Goal: Information Seeking & Learning: Understand process/instructions

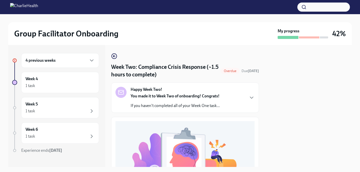
scroll to position [138, 0]
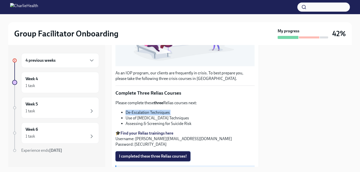
click at [138, 155] on span "I completed these three Relias courses!" at bounding box center [153, 156] width 68 height 5
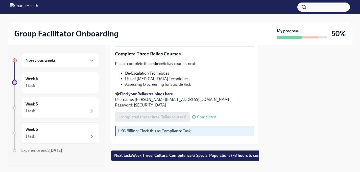
scroll to position [188, 1]
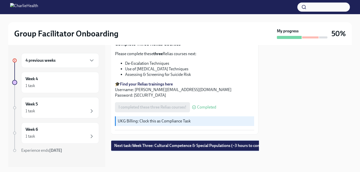
click at [197, 147] on span "Next task : Week Three: Cultural Competence & Special Populations (~3 hours to …" at bounding box center [192, 145] width 157 height 5
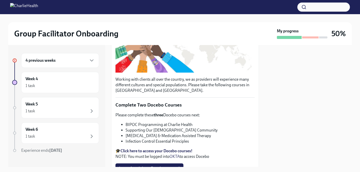
scroll to position [105, 0]
click at [88, 60] on div "4 previous weeks" at bounding box center [60, 60] width 69 height 6
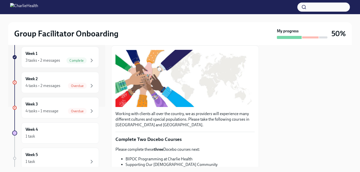
scroll to position [0, 0]
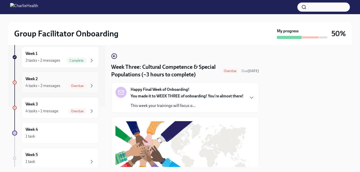
click at [87, 86] on div "Overdue" at bounding box center [81, 86] width 27 height 6
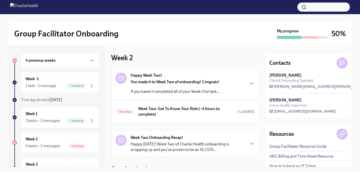
scroll to position [22, 0]
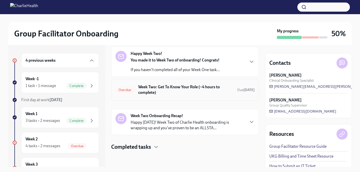
click at [152, 89] on h6 "Week Two: Get To Know Your Role (~4 hours to complete)" at bounding box center [185, 89] width 95 height 11
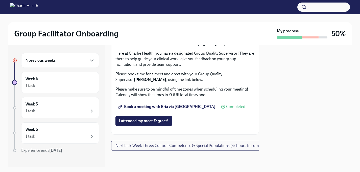
scroll to position [529, 0]
click at [116, 149] on button "Next task : Week Three: Cultural Competence & Special Populations (~3 hours to …" at bounding box center [192, 146] width 162 height 10
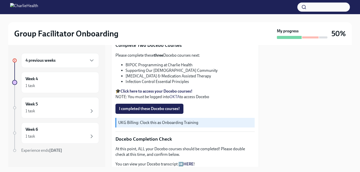
scroll to position [164, 0]
